Goal: Check status: Check status

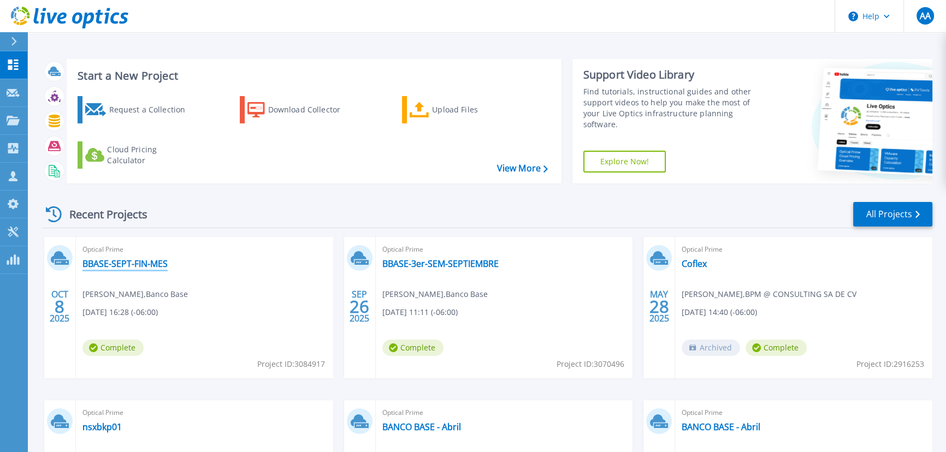
click at [137, 259] on link "BBASE-SEPT-FIN-MES" at bounding box center [125, 263] width 85 height 11
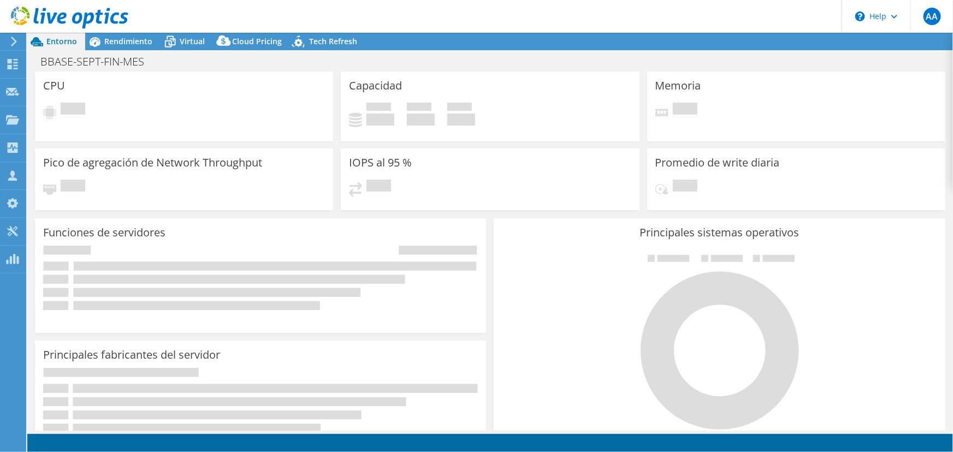
select select "USD"
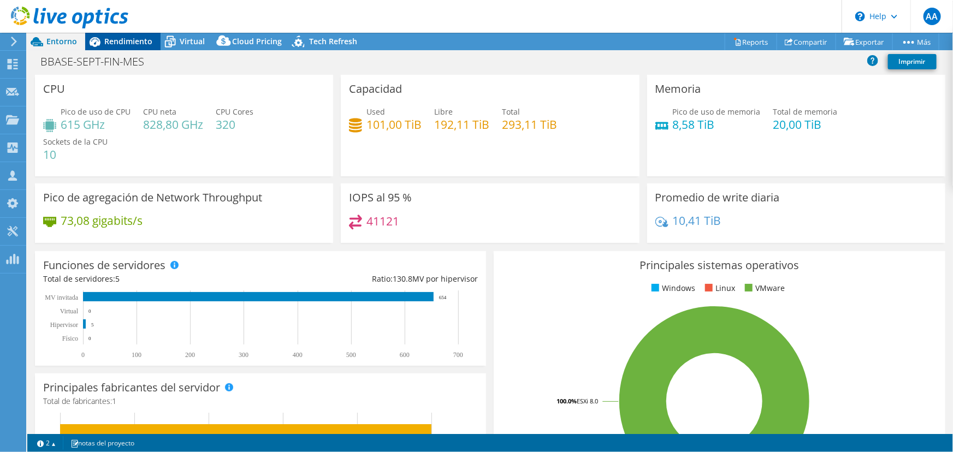
click at [133, 44] on span "Rendimiento" at bounding box center [128, 41] width 48 height 10
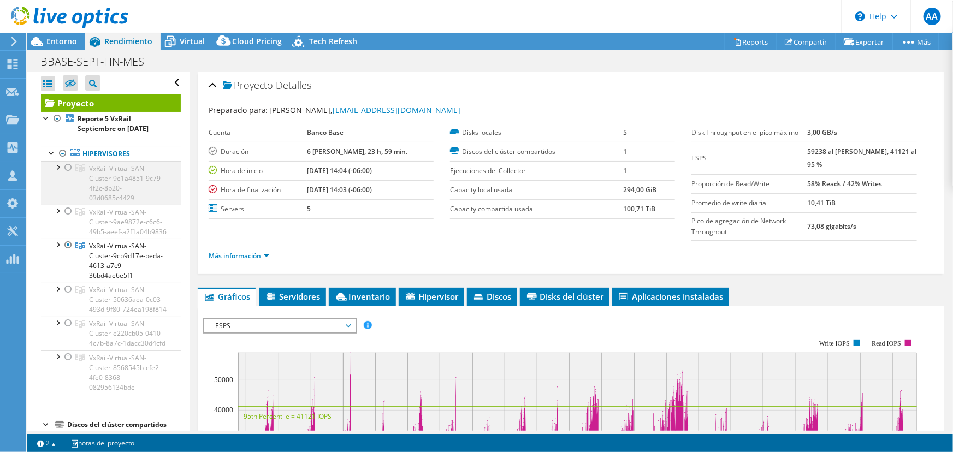
click at [55, 165] on div at bounding box center [57, 166] width 11 height 11
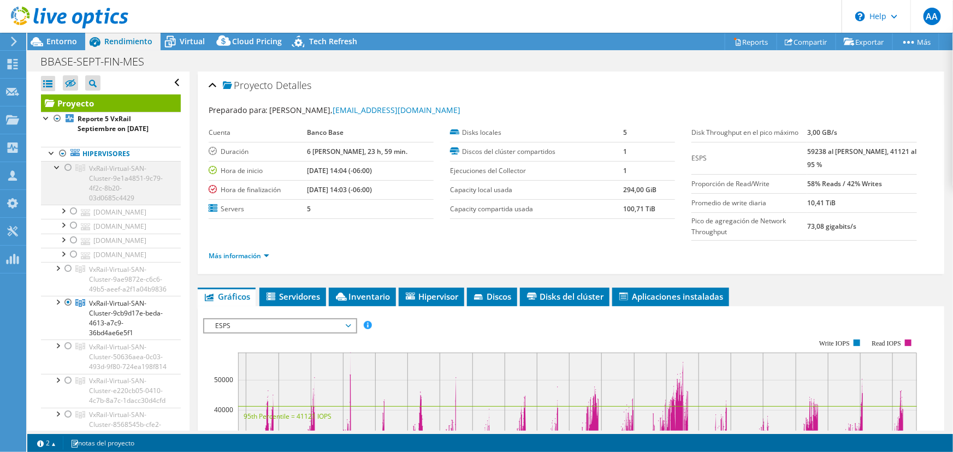
click at [55, 167] on div at bounding box center [57, 166] width 11 height 11
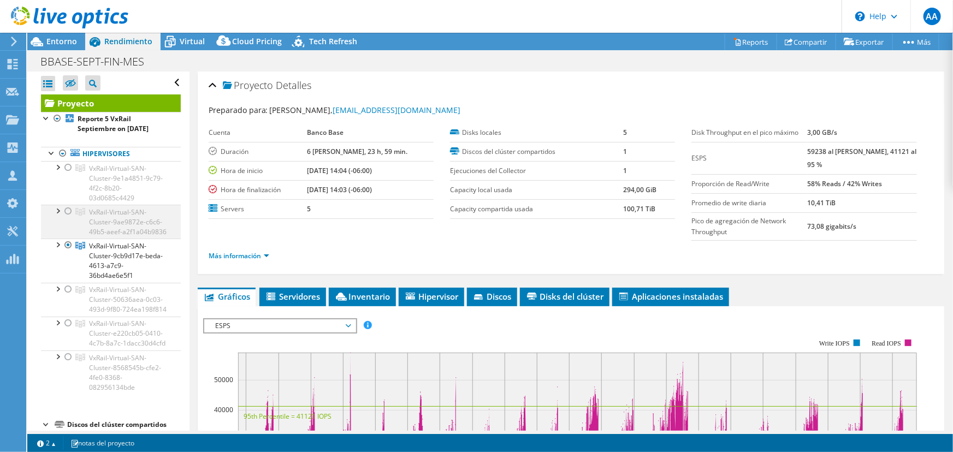
click at [56, 210] on div at bounding box center [57, 210] width 11 height 11
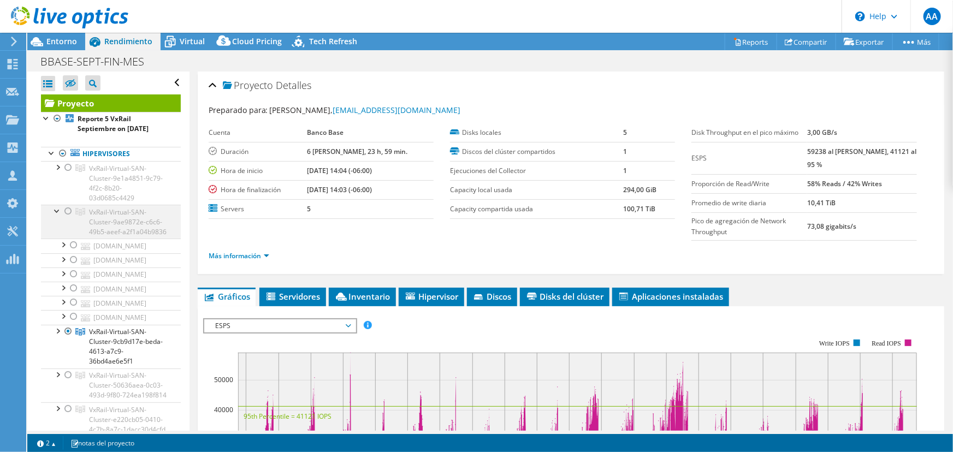
scroll to position [99, 0]
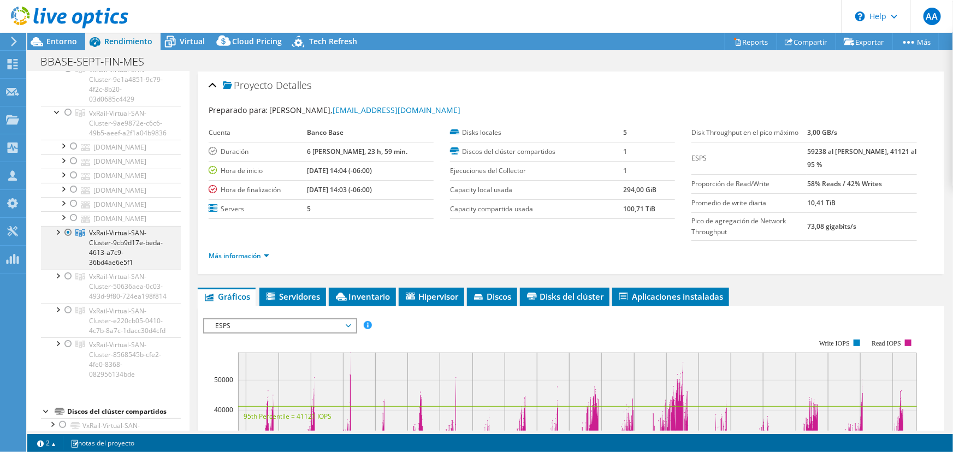
click at [54, 237] on div at bounding box center [57, 231] width 11 height 11
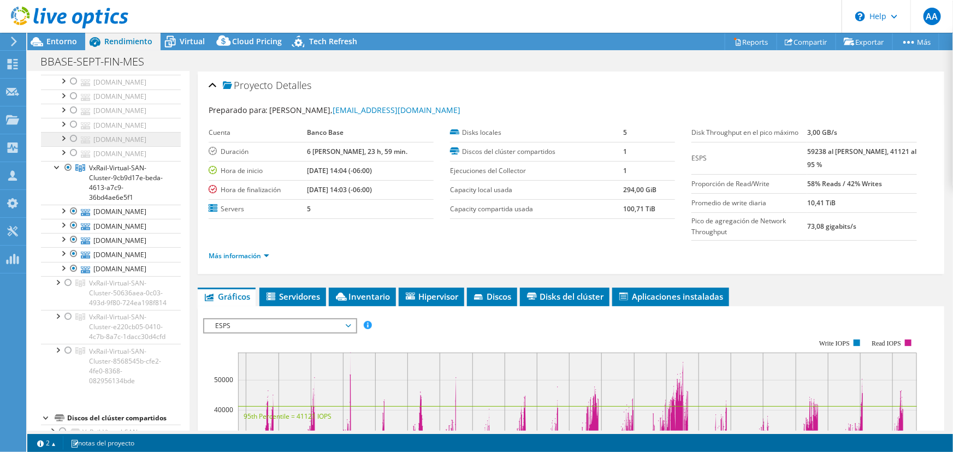
scroll to position [149, 0]
